Goal: Information Seeking & Learning: Find specific page/section

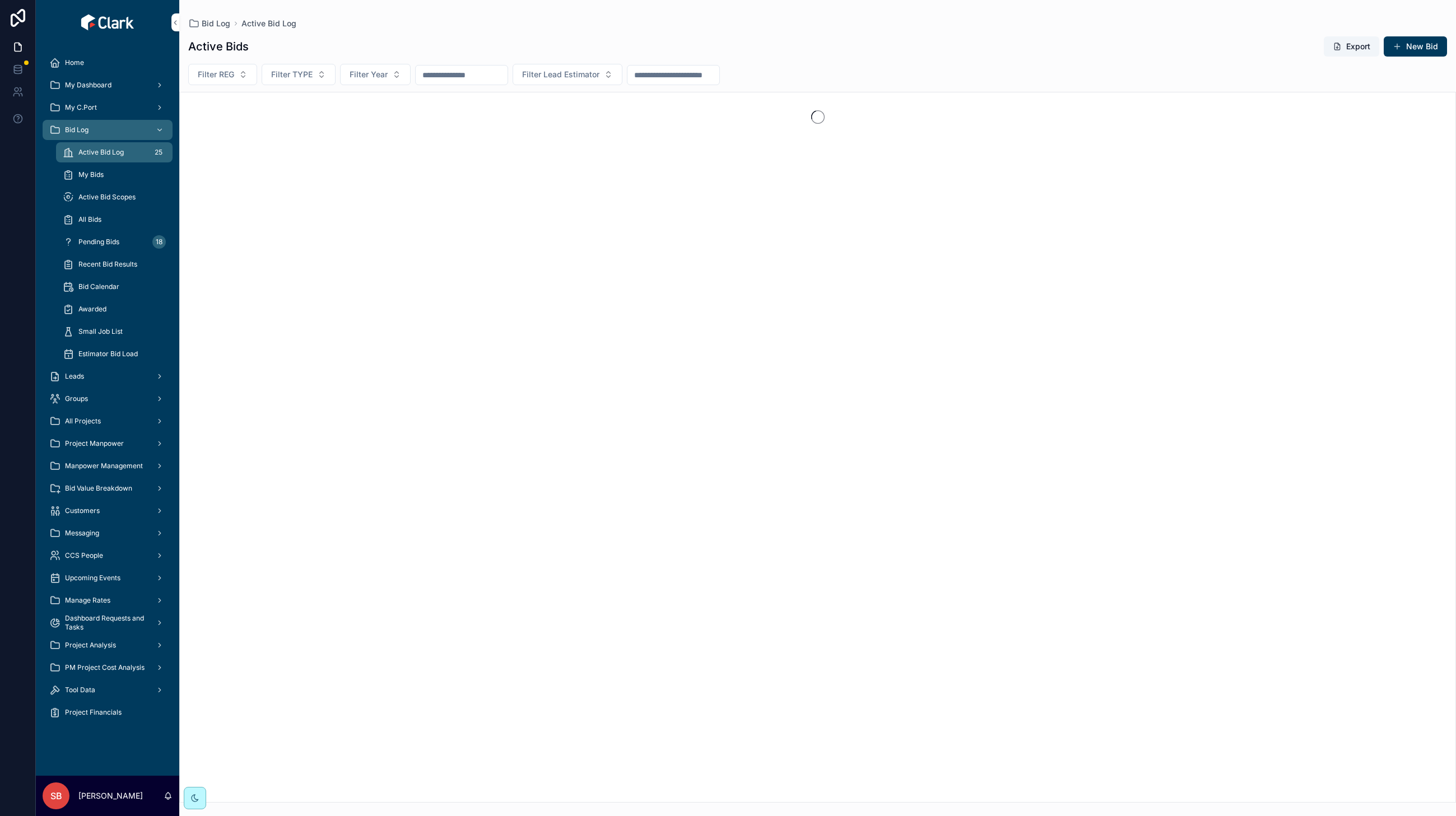
drag, startPoint x: 91, startPoint y: 712, endPoint x: 80, endPoint y: 687, distance: 27.3
click at [91, 712] on span "Project Financials" at bounding box center [93, 713] width 57 height 9
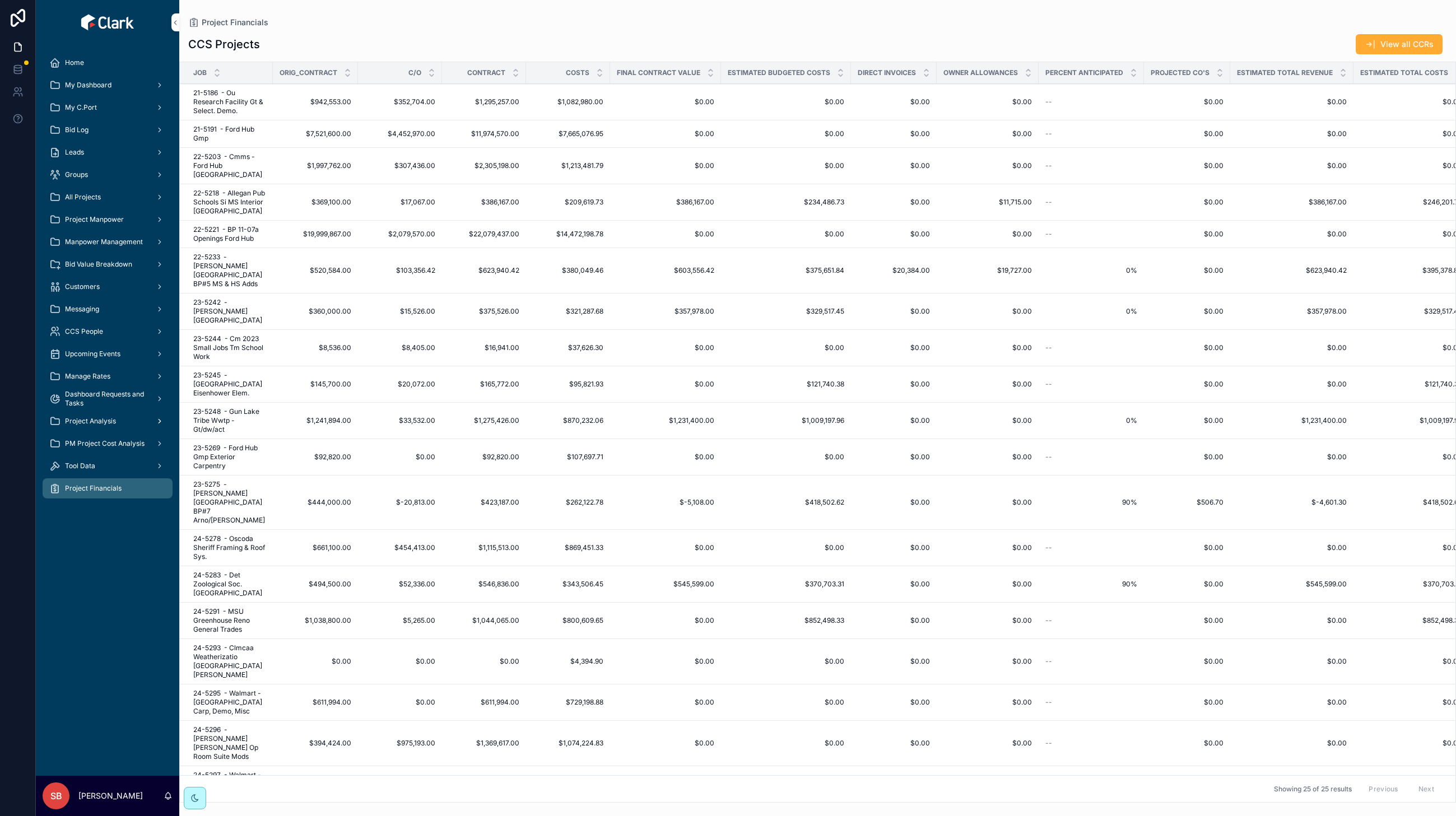
click at [93, 423] on span "Project Analysis" at bounding box center [90, 421] width 51 height 9
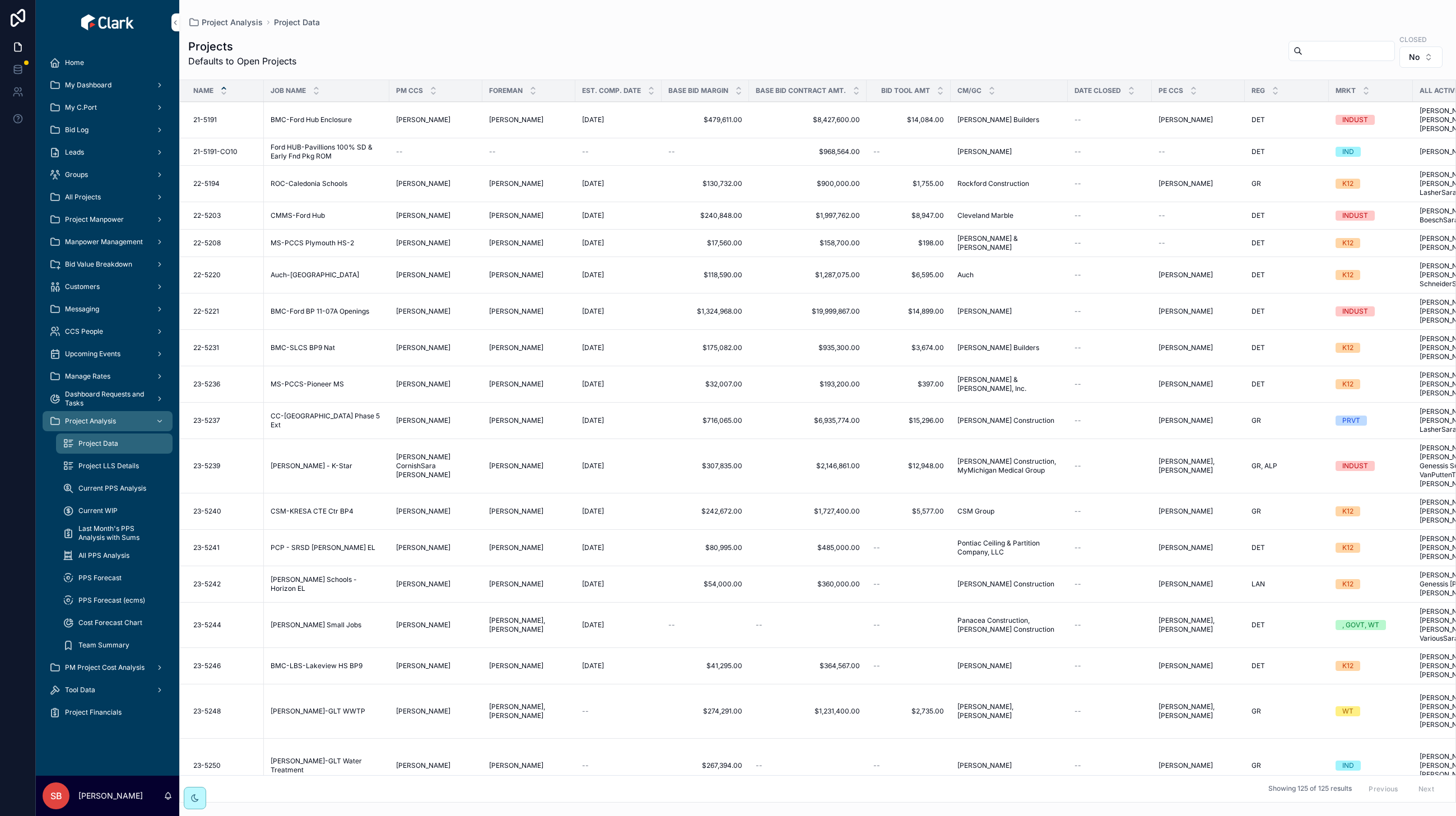
click at [1314, 57] on input "scrollable content" at bounding box center [1348, 51] width 92 height 16
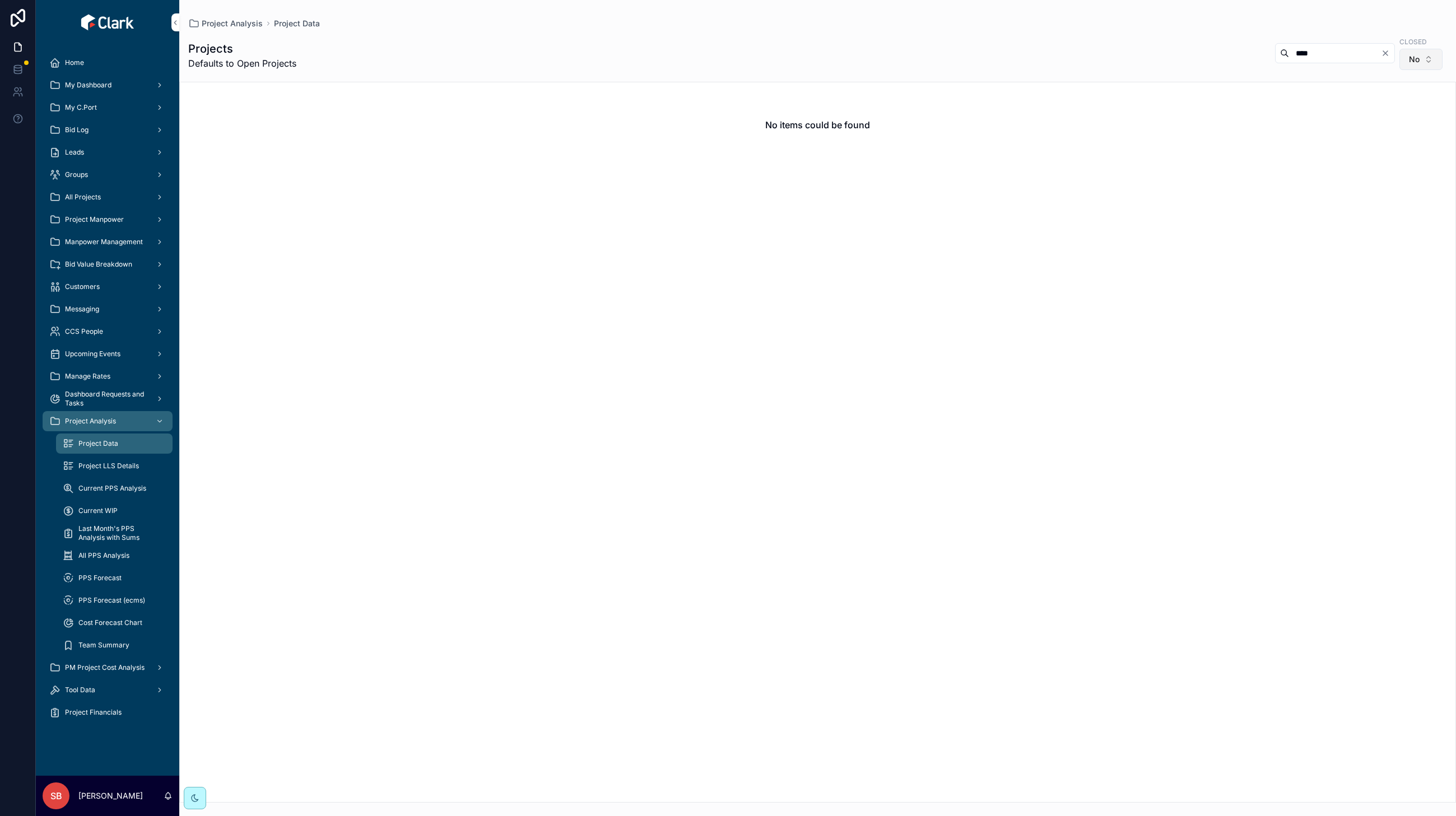
type input "****"
click at [1409, 59] on span "No" at bounding box center [1414, 59] width 11 height 11
click at [1345, 138] on div "Yes" at bounding box center [1376, 141] width 156 height 18
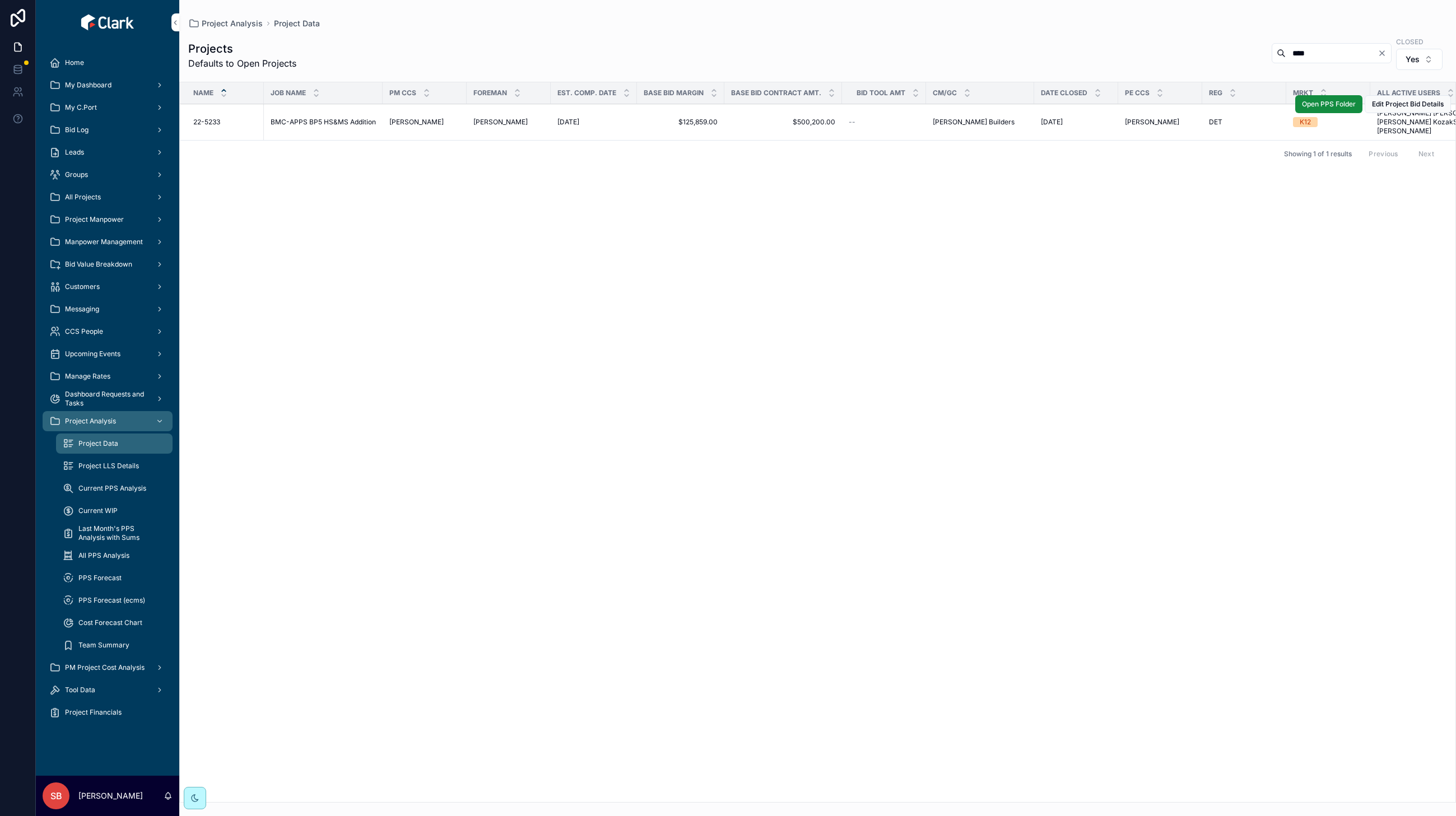
click at [1054, 118] on span "[DATE]" at bounding box center [1052, 122] width 22 height 9
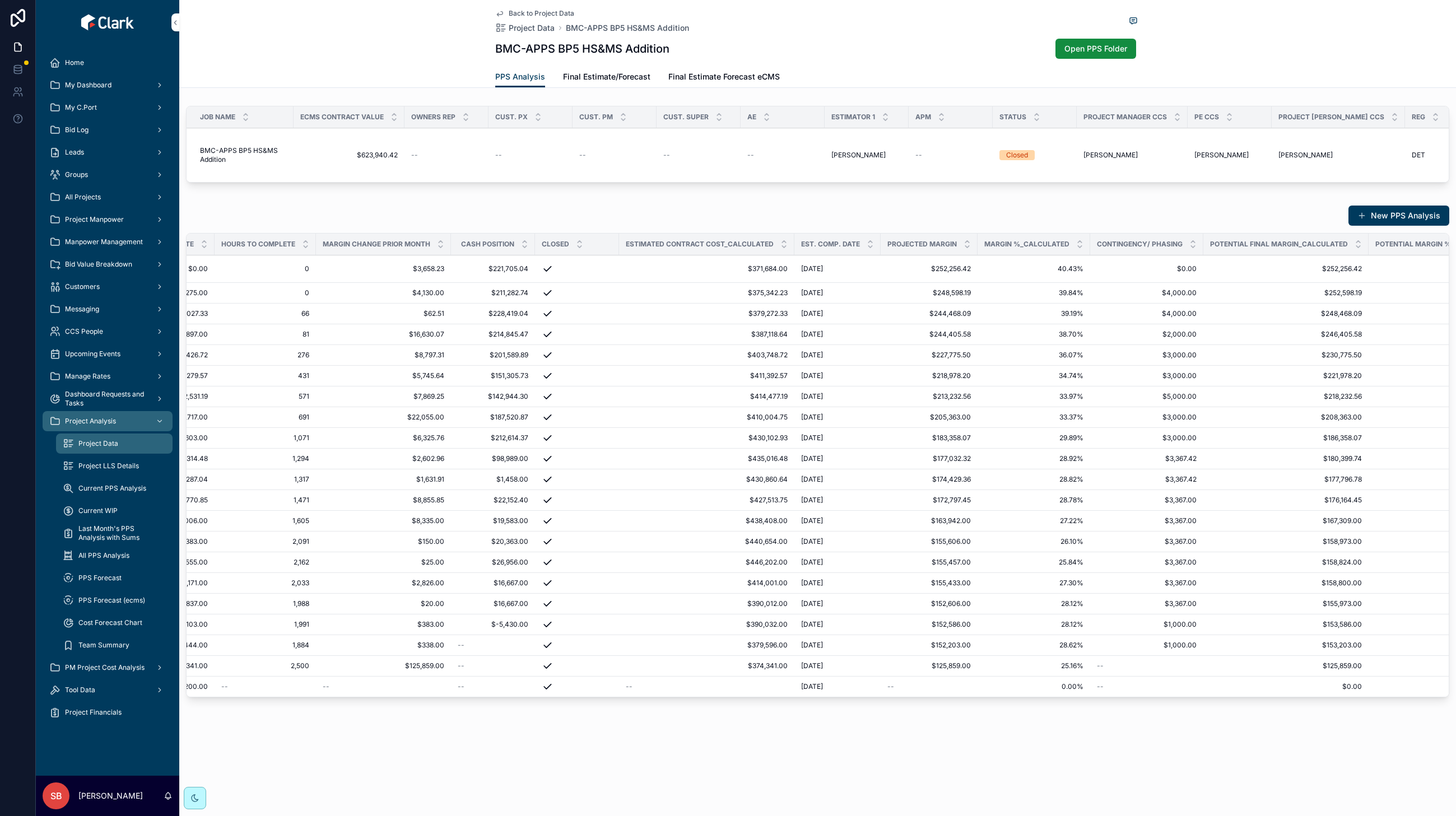
scroll to position [0, 435]
